Goal: Book appointment/travel/reservation

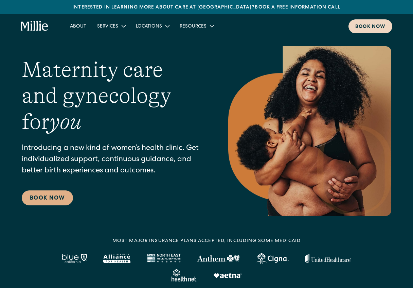
click at [376, 24] on div "Book now" at bounding box center [370, 26] width 30 height 7
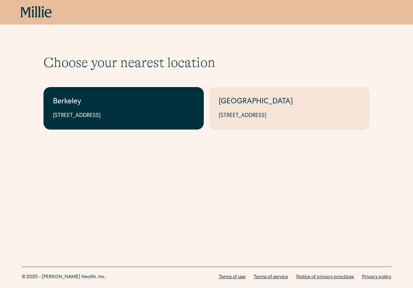
click at [168, 112] on div "2999 Regent St, Suite 524, Berkeley, CA 94705" at bounding box center [123, 116] width 141 height 8
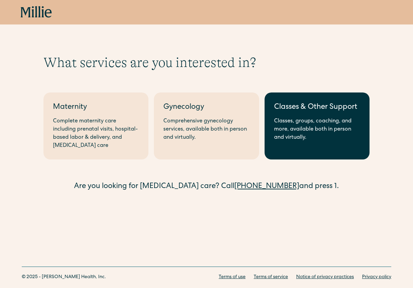
click at [285, 115] on link "Classes & Other Support Classes, groups, coaching, and more, available both in …" at bounding box center [317, 125] width 105 height 67
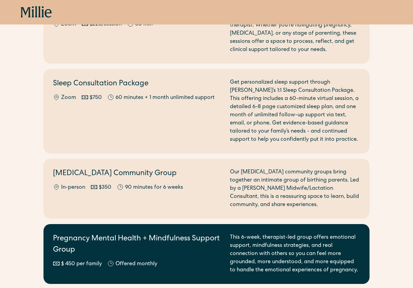
scroll to position [717, 0]
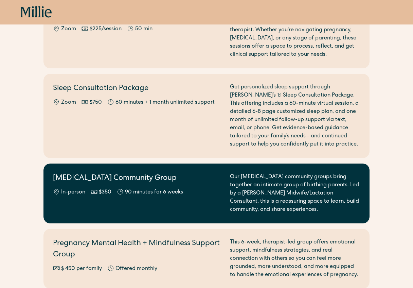
click at [207, 188] on div "In-person $350 90 minutes for 6 weeks" at bounding box center [137, 192] width 169 height 8
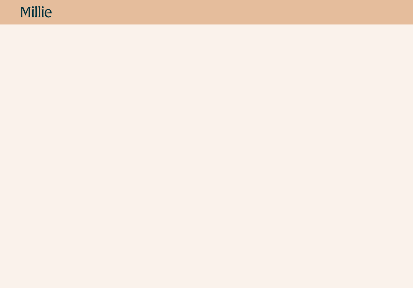
scroll to position [235, 0]
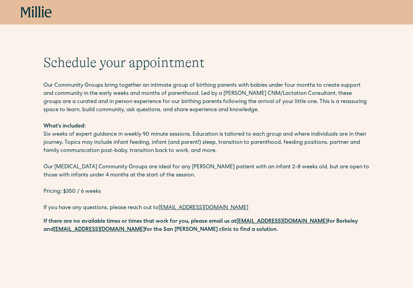
click at [38, 13] on icon at bounding box center [36, 12] width 31 height 12
